Goal: Information Seeking & Learning: Learn about a topic

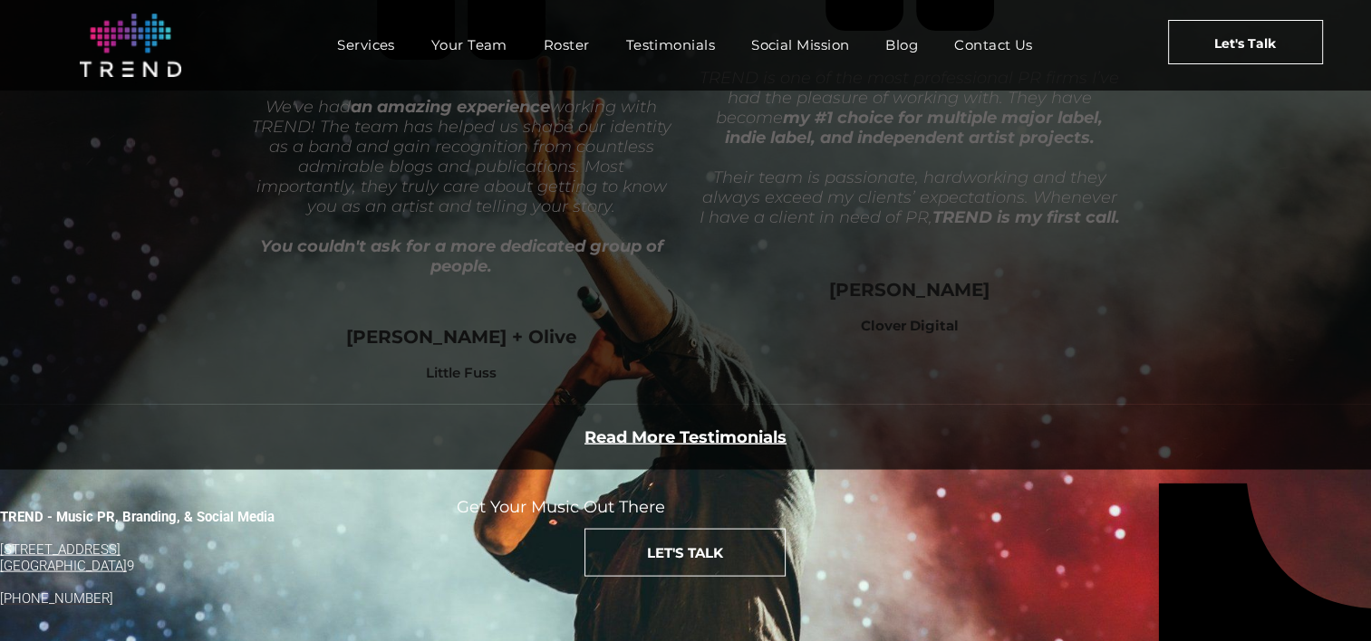
scroll to position [3684, 0]
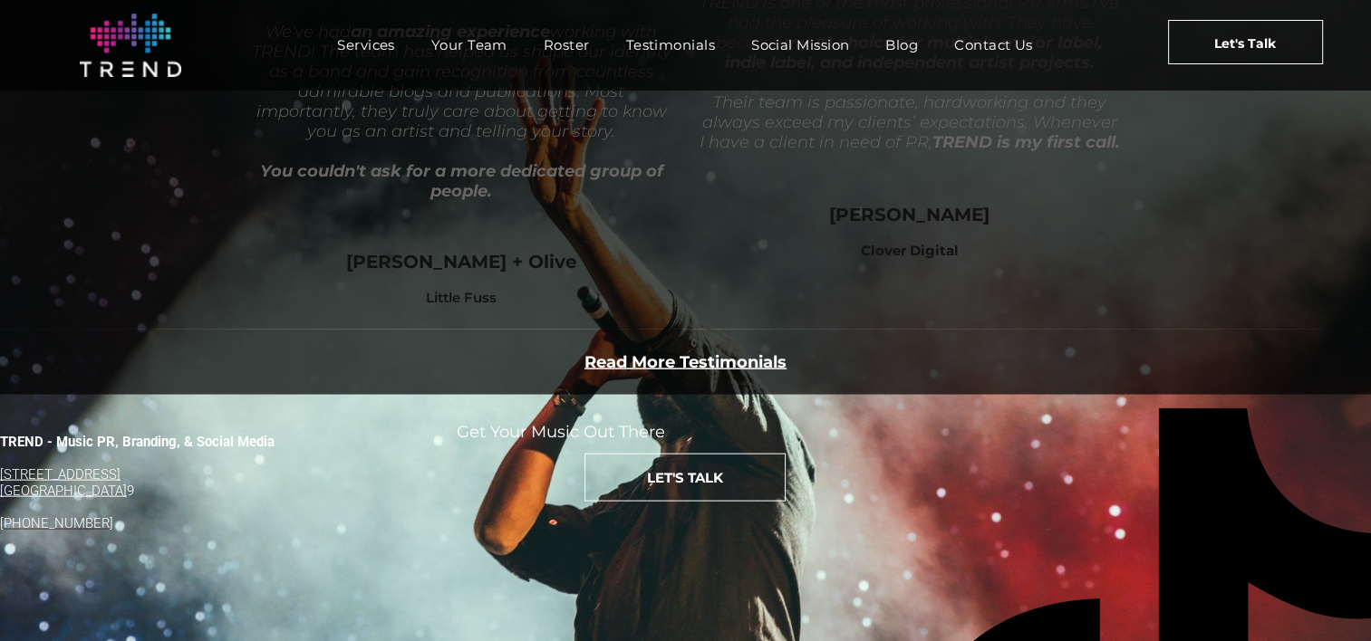
click at [362, 32] on span "Services" at bounding box center [366, 45] width 58 height 26
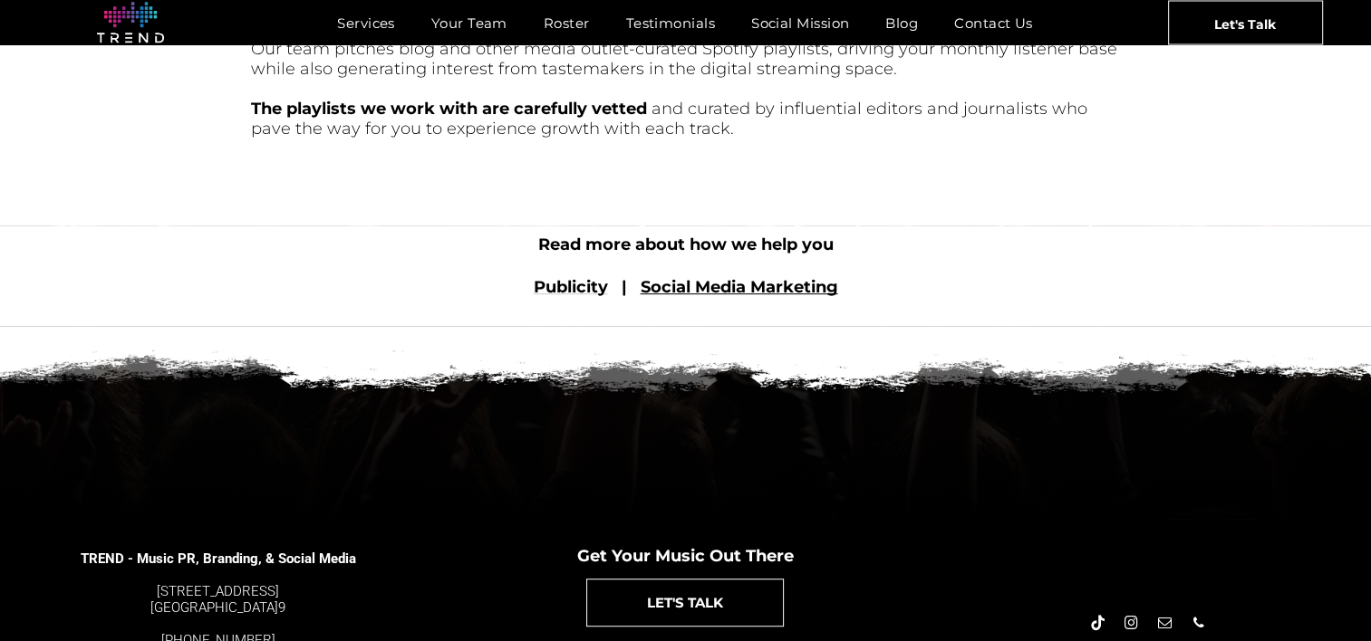
scroll to position [1000, 0]
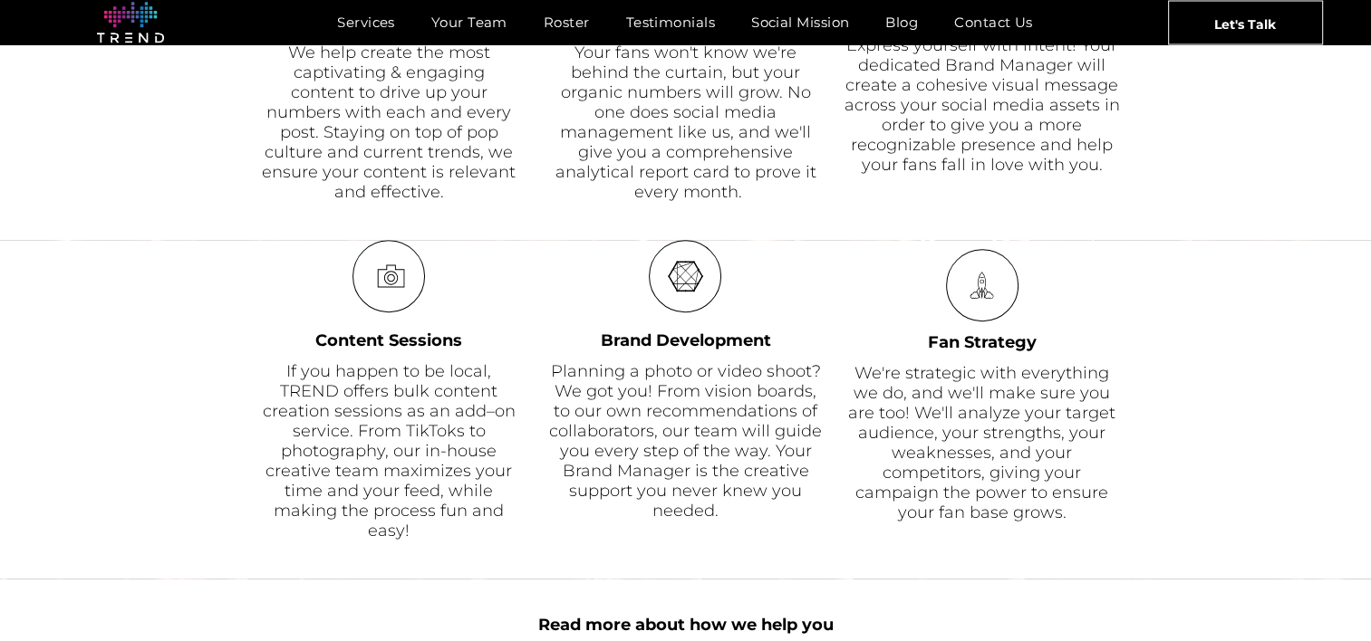
scroll to position [1246, 0]
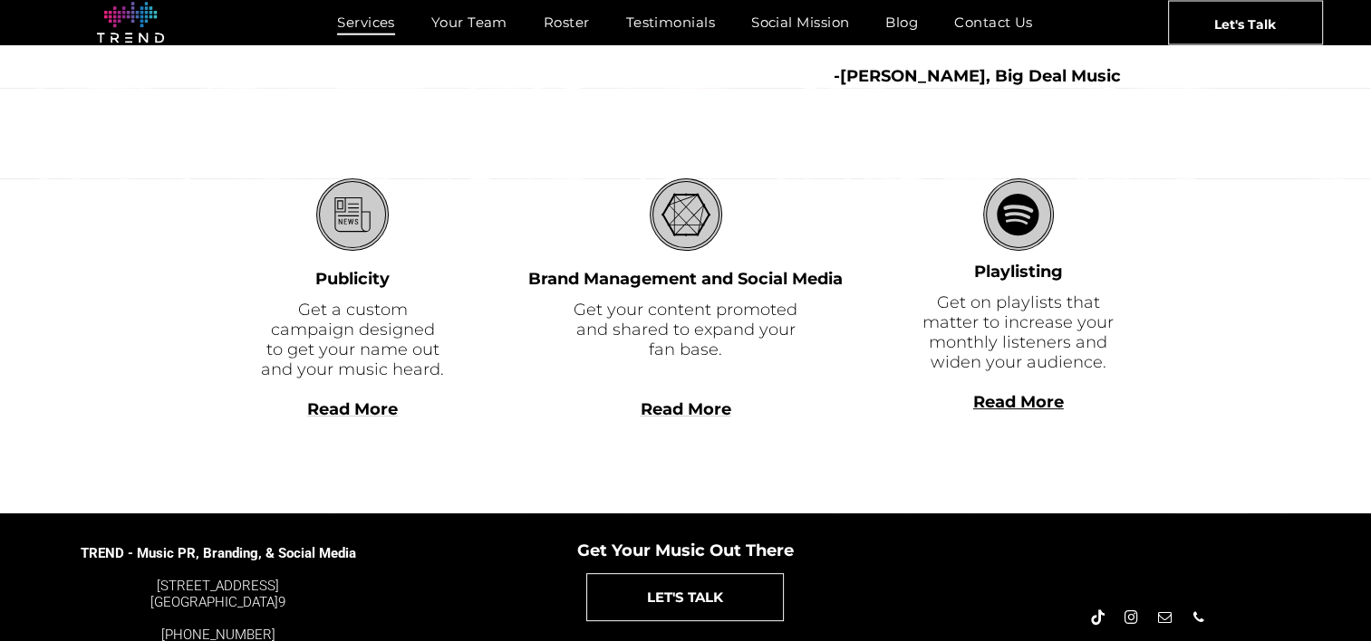
scroll to position [516, 0]
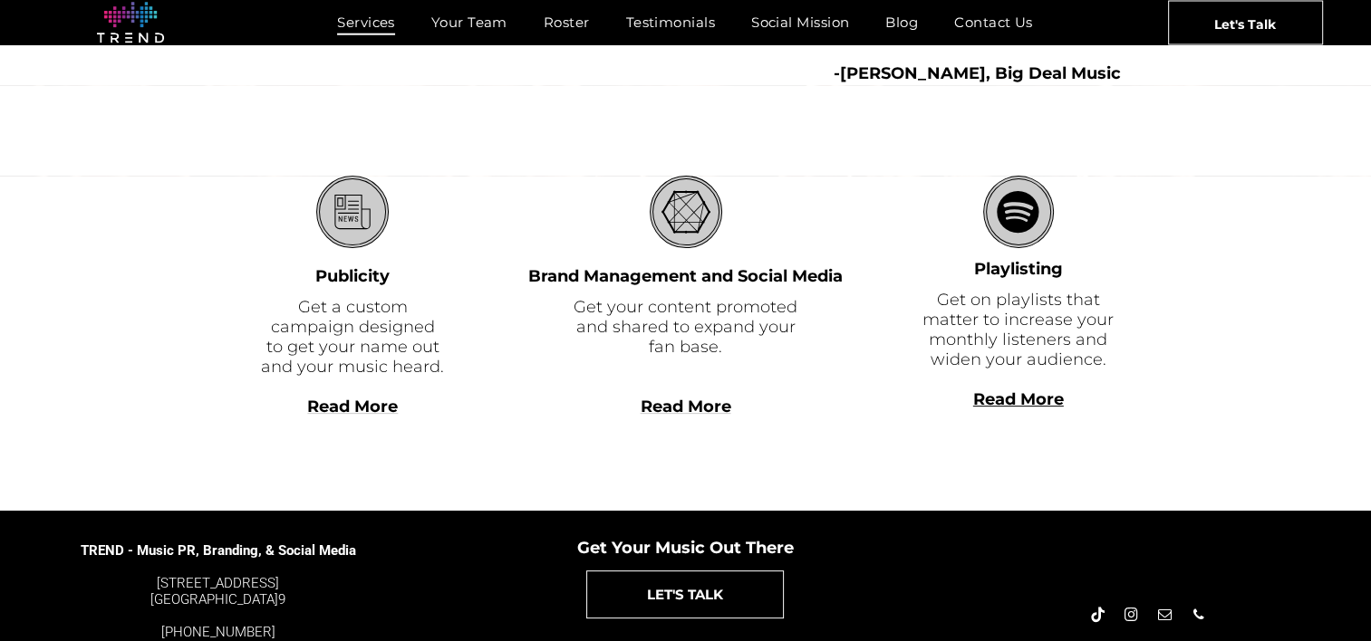
drag, startPoint x: 673, startPoint y: 395, endPoint x: 661, endPoint y: 410, distance: 19.4
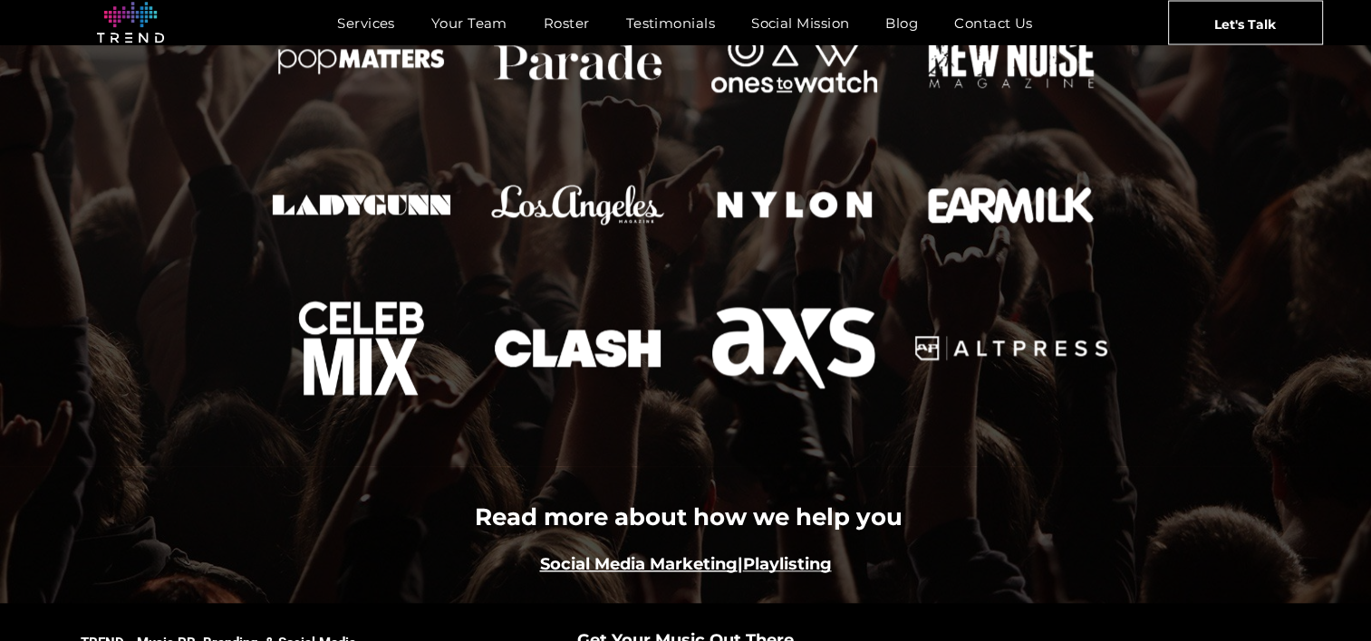
scroll to position [1998, 0]
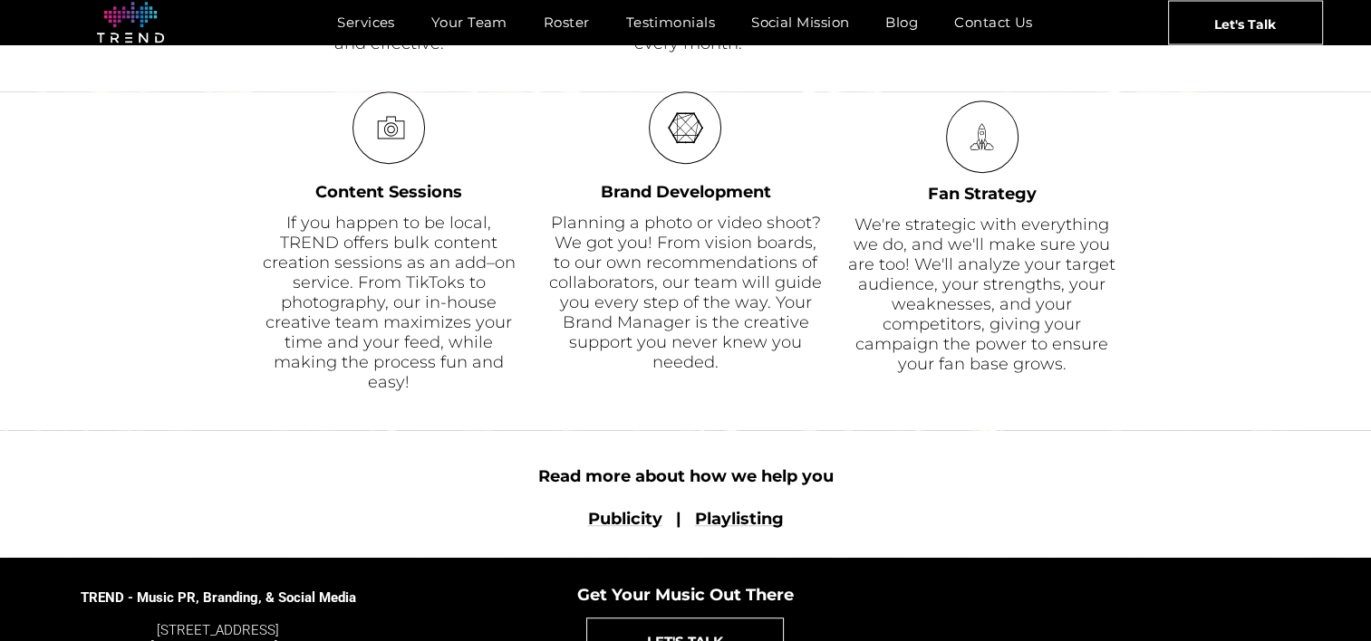
scroll to position [1358, 0]
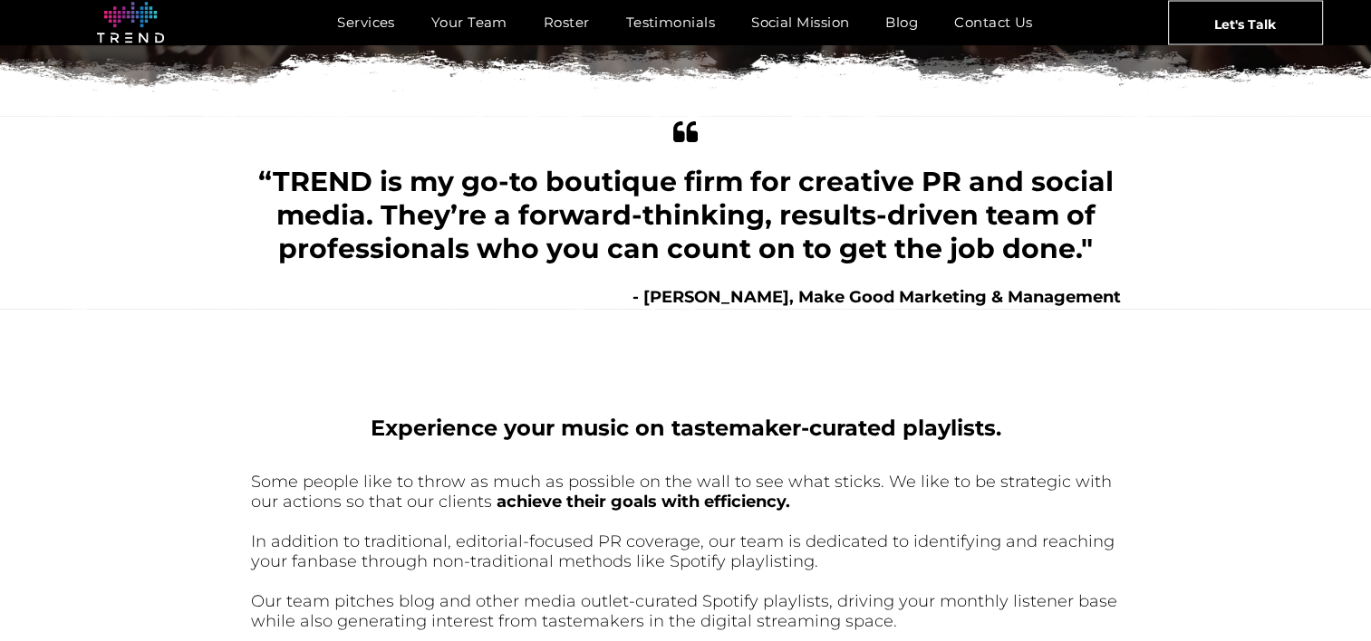
scroll to position [377, 0]
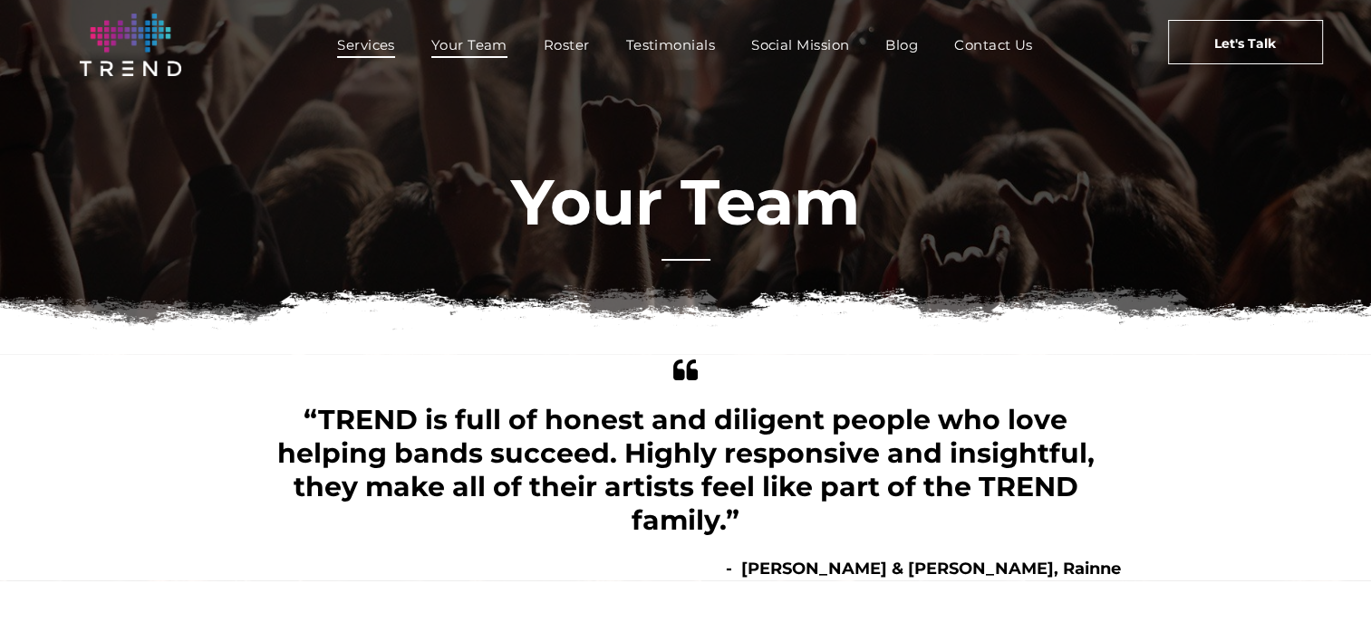
click at [354, 44] on span "Services" at bounding box center [366, 45] width 58 height 26
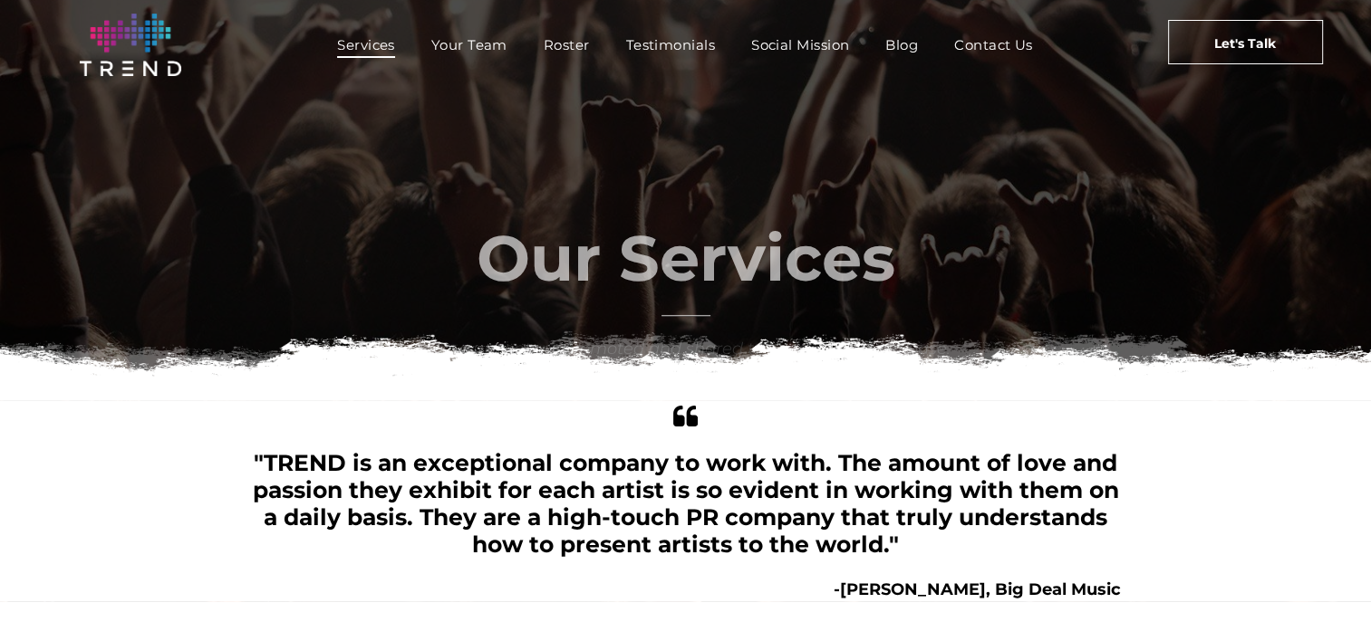
click at [142, 43] on img at bounding box center [130, 45] width 101 height 63
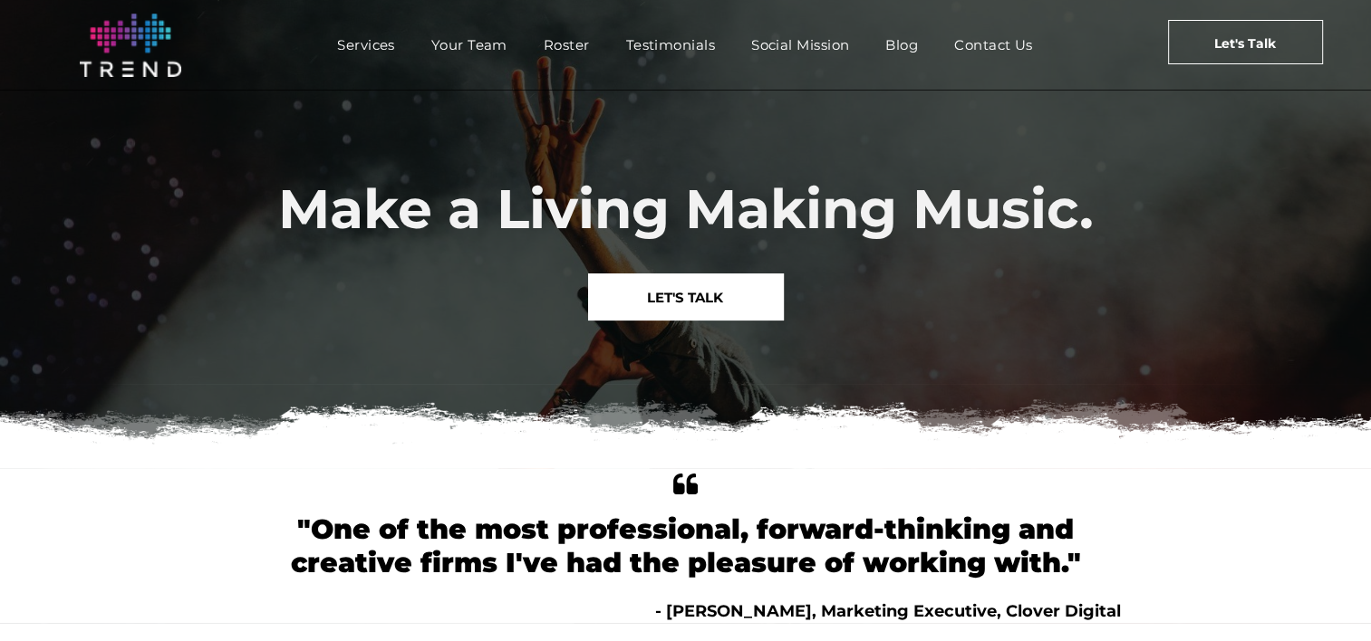
click at [145, 50] on img at bounding box center [130, 45] width 101 height 63
click at [156, 25] on img at bounding box center [130, 45] width 101 height 63
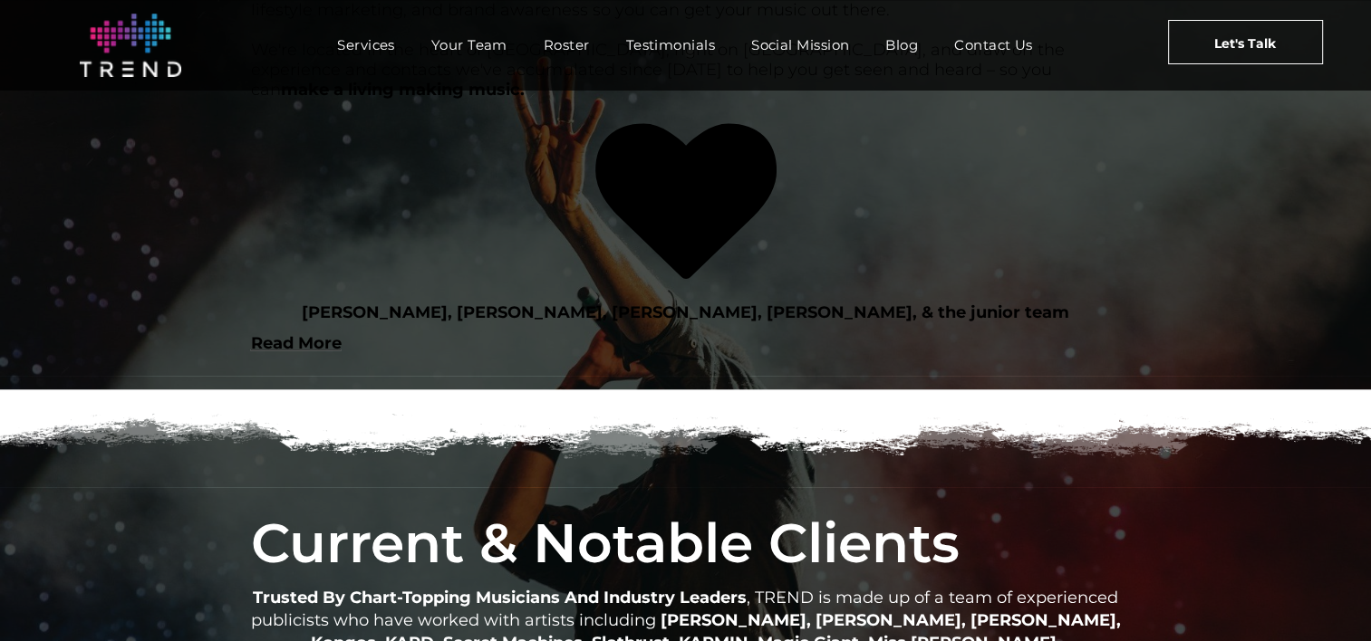
scroll to position [1522, 0]
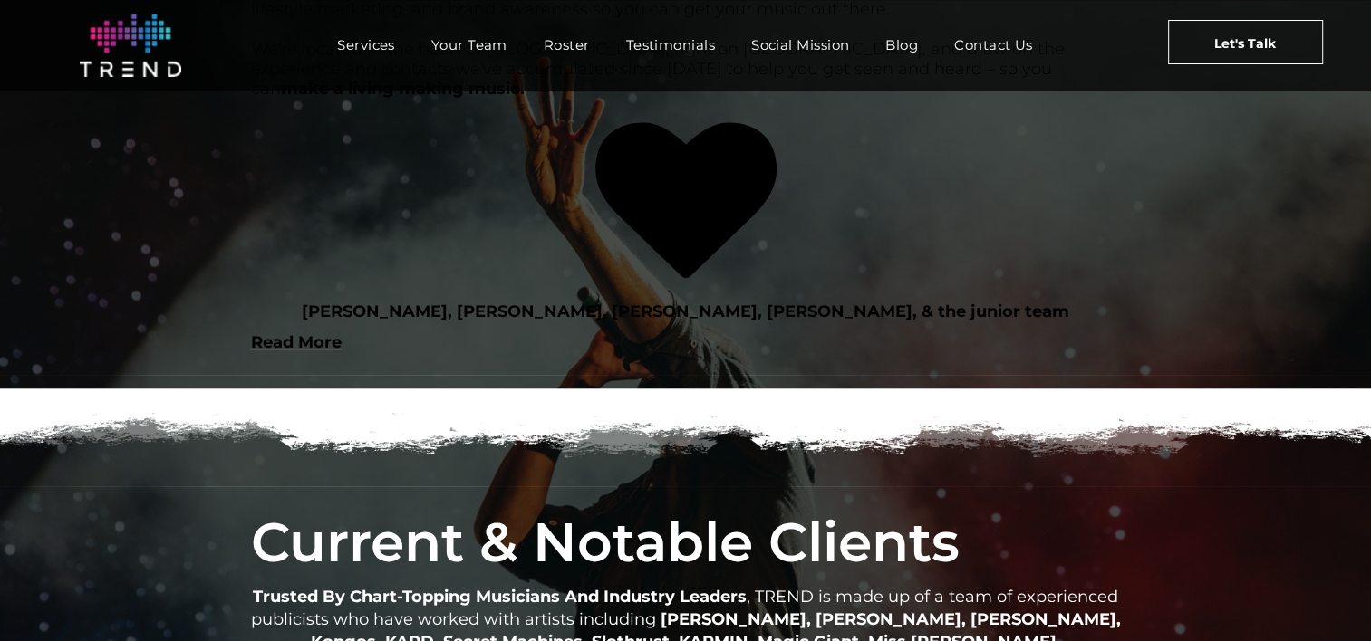
click at [342, 352] on link "Read More" at bounding box center [296, 342] width 91 height 20
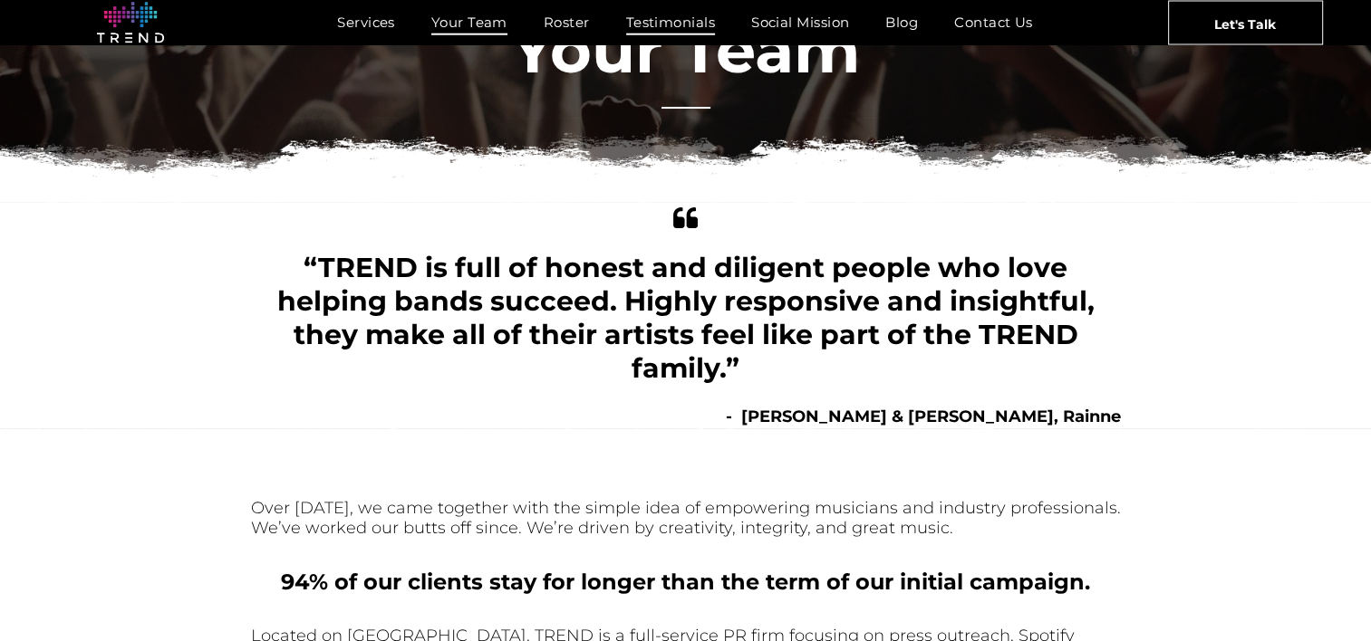
scroll to position [106, 0]
